Goal: Check status: Check status

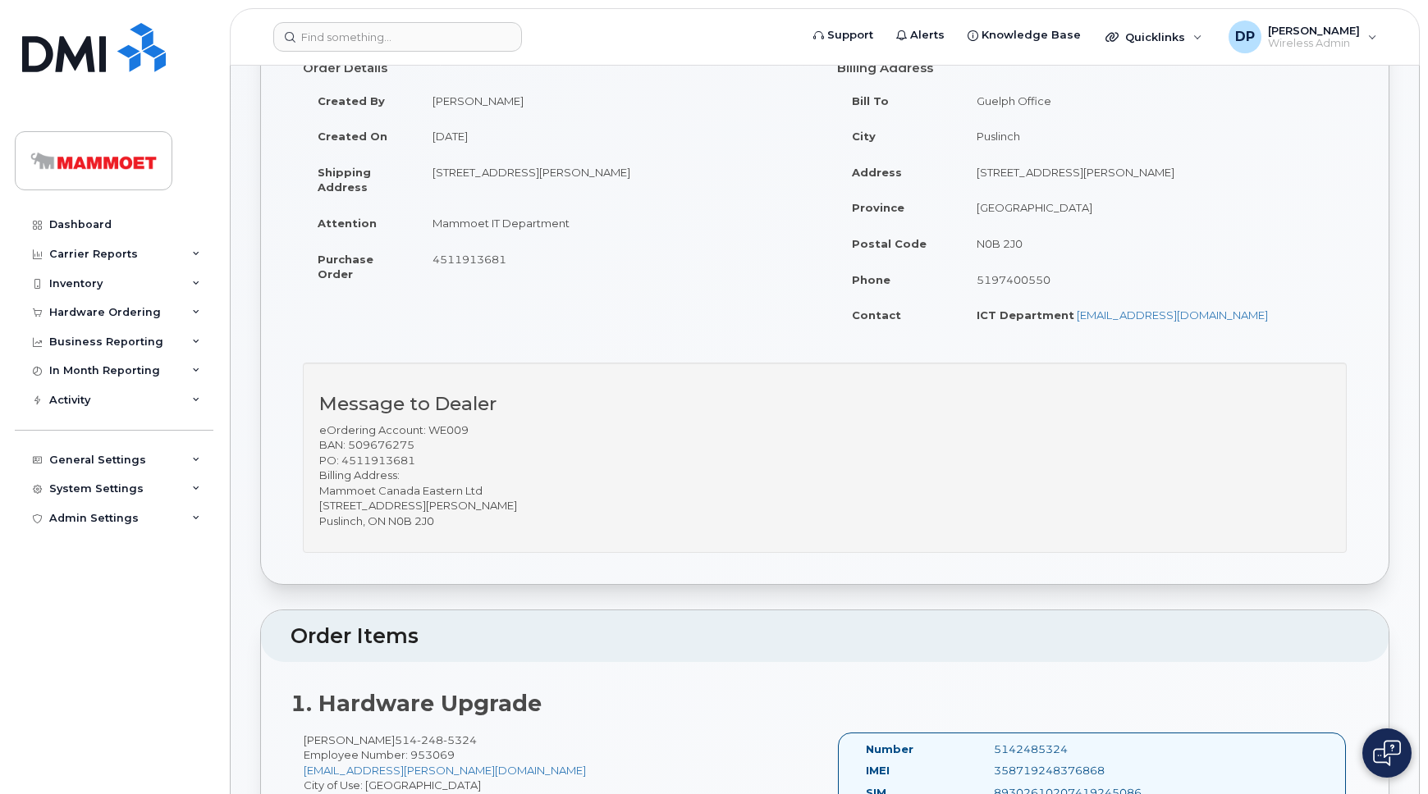
scroll to position [522, 0]
